Goal: Navigation & Orientation: Find specific page/section

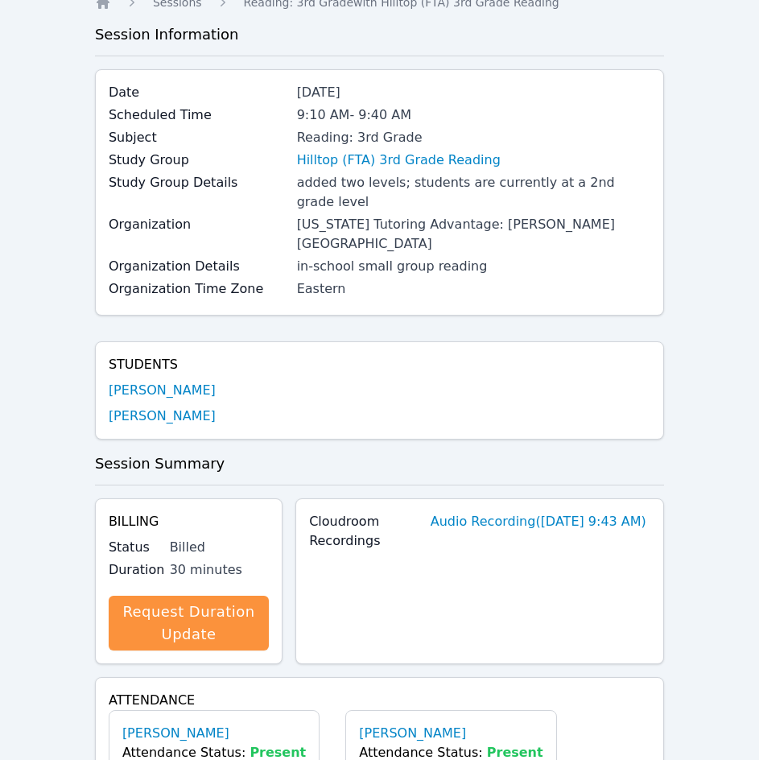
scroll to position [81, 0]
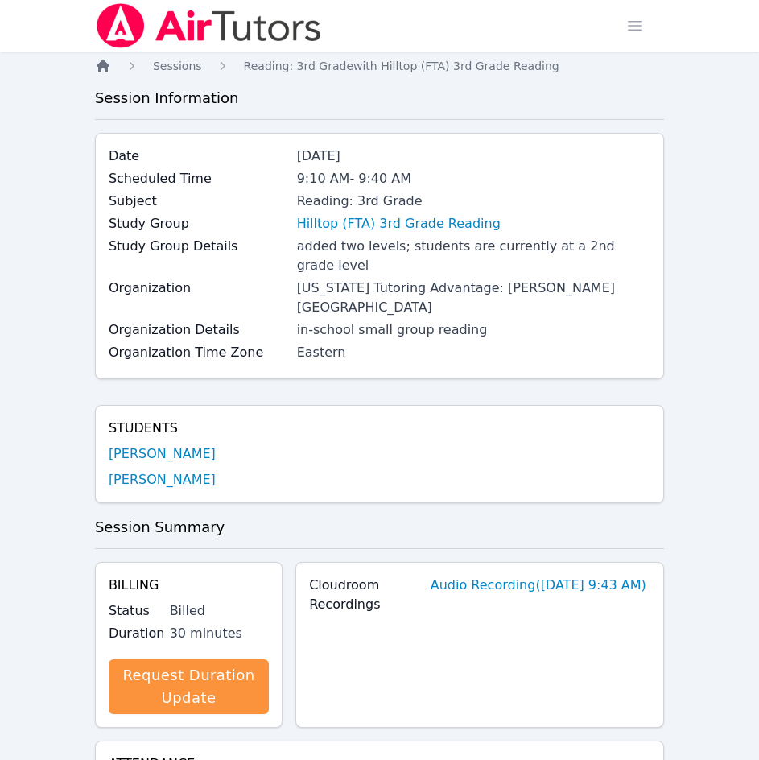
click at [95, 65] on icon "Breadcrumb" at bounding box center [103, 66] width 16 height 16
